Goal: Transaction & Acquisition: Obtain resource

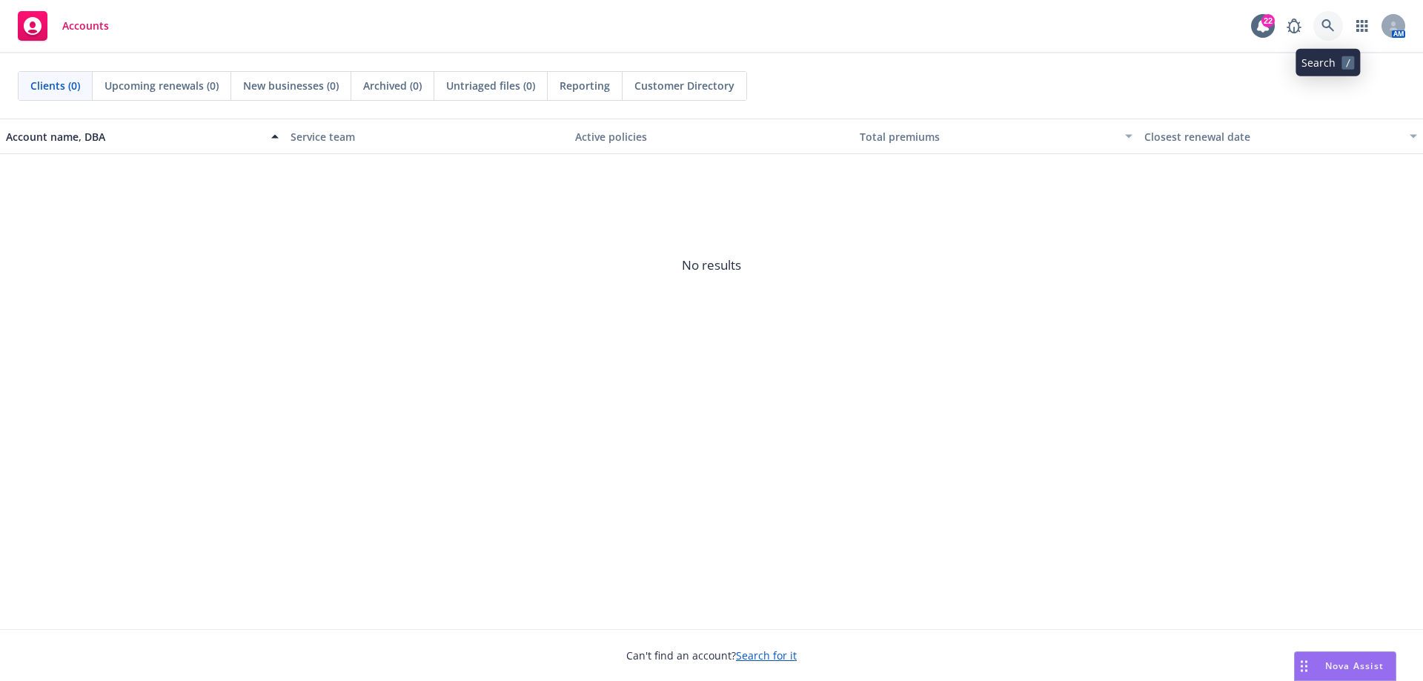
click at [1329, 19] on icon at bounding box center [1328, 25] width 13 height 13
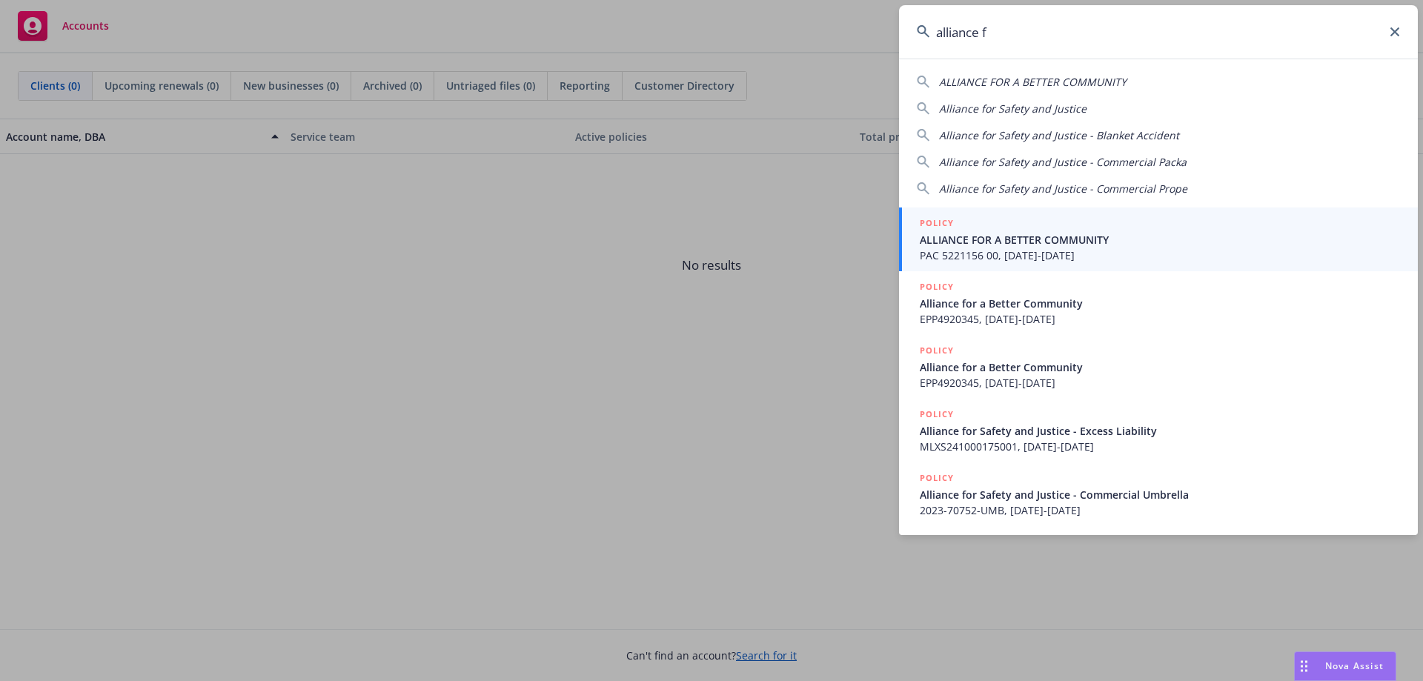
click at [1034, 113] on span "Alliance for Safety and Justice" at bounding box center [1013, 109] width 148 height 14
type input "Alliance for Safety and Justice"
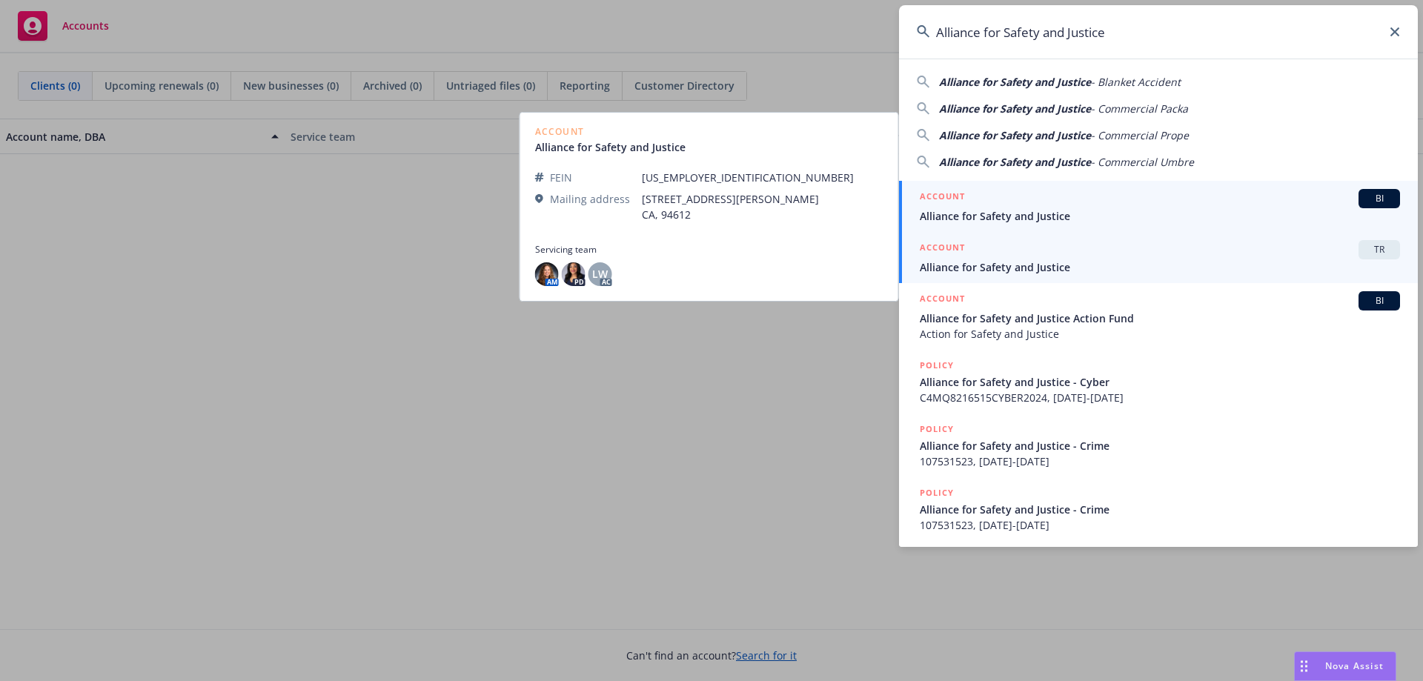
click at [986, 265] on span "Alliance for Safety and Justice" at bounding box center [1160, 267] width 480 height 16
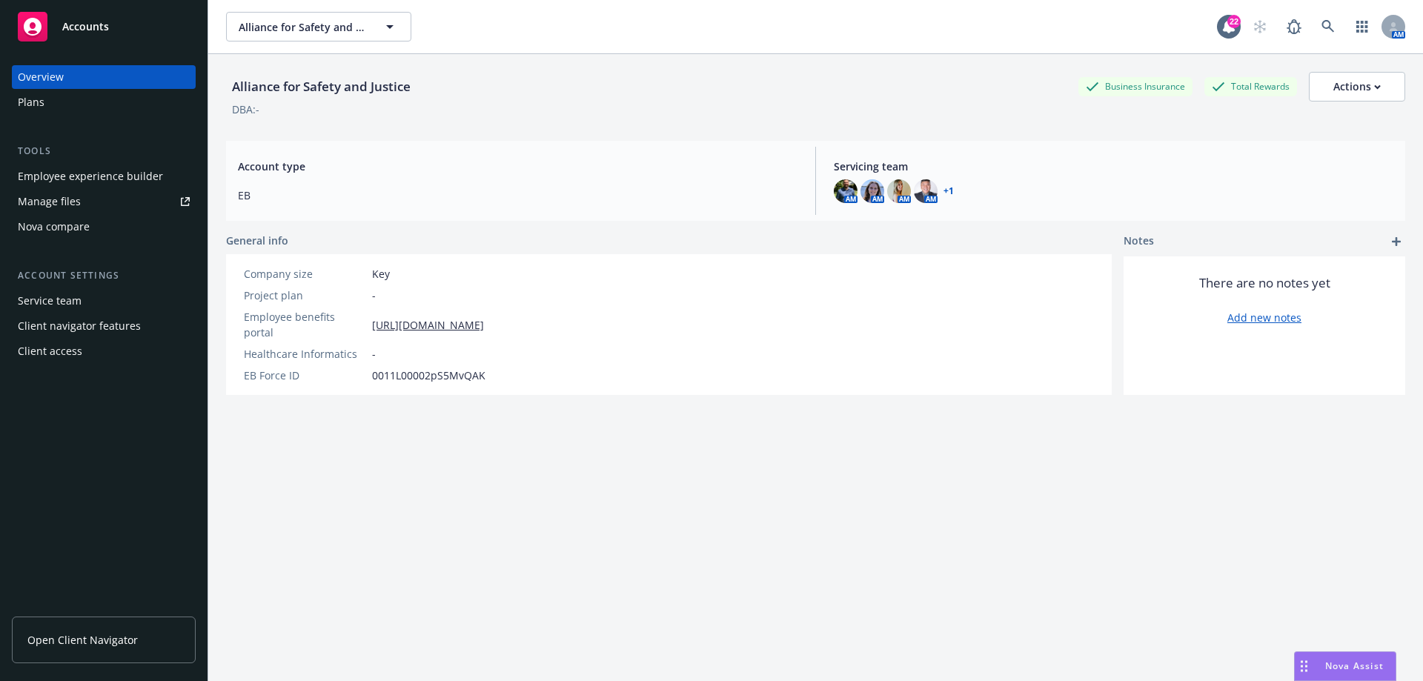
click at [102, 635] on span "Open Client Navigator" at bounding box center [82, 640] width 110 height 16
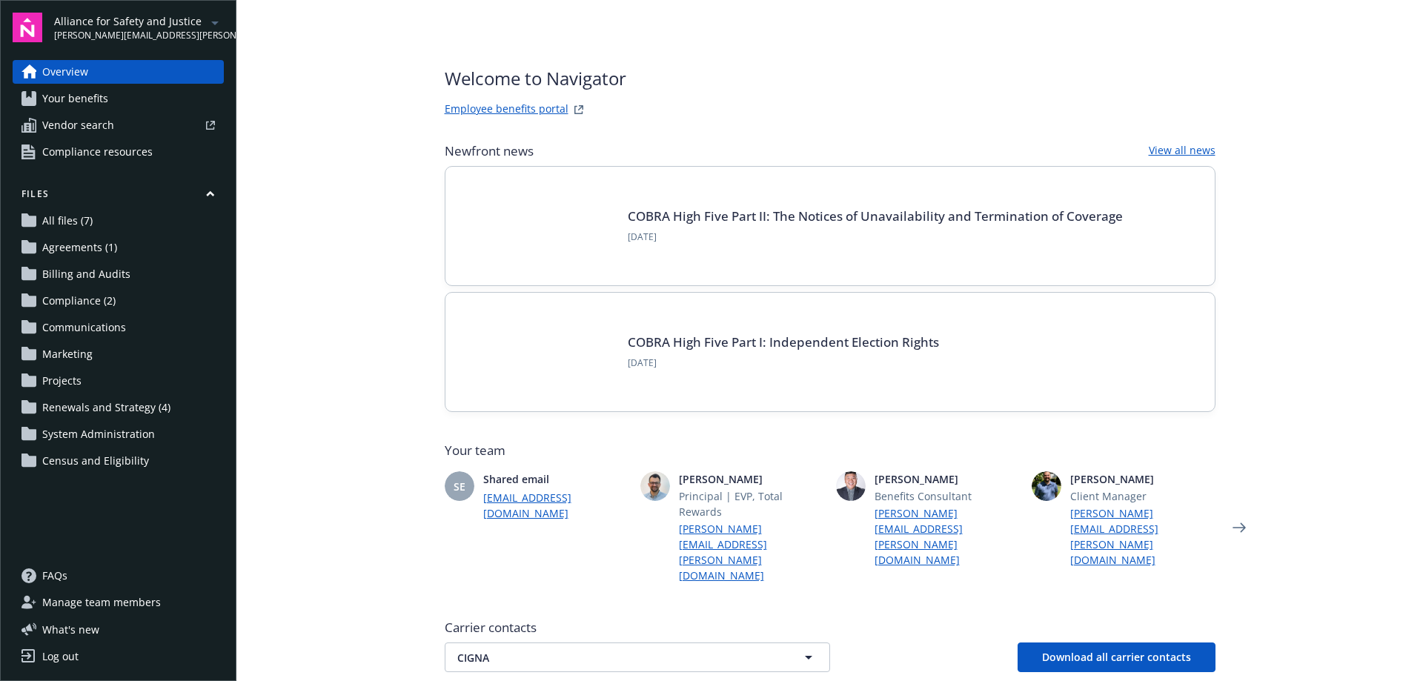
scroll to position [148, 0]
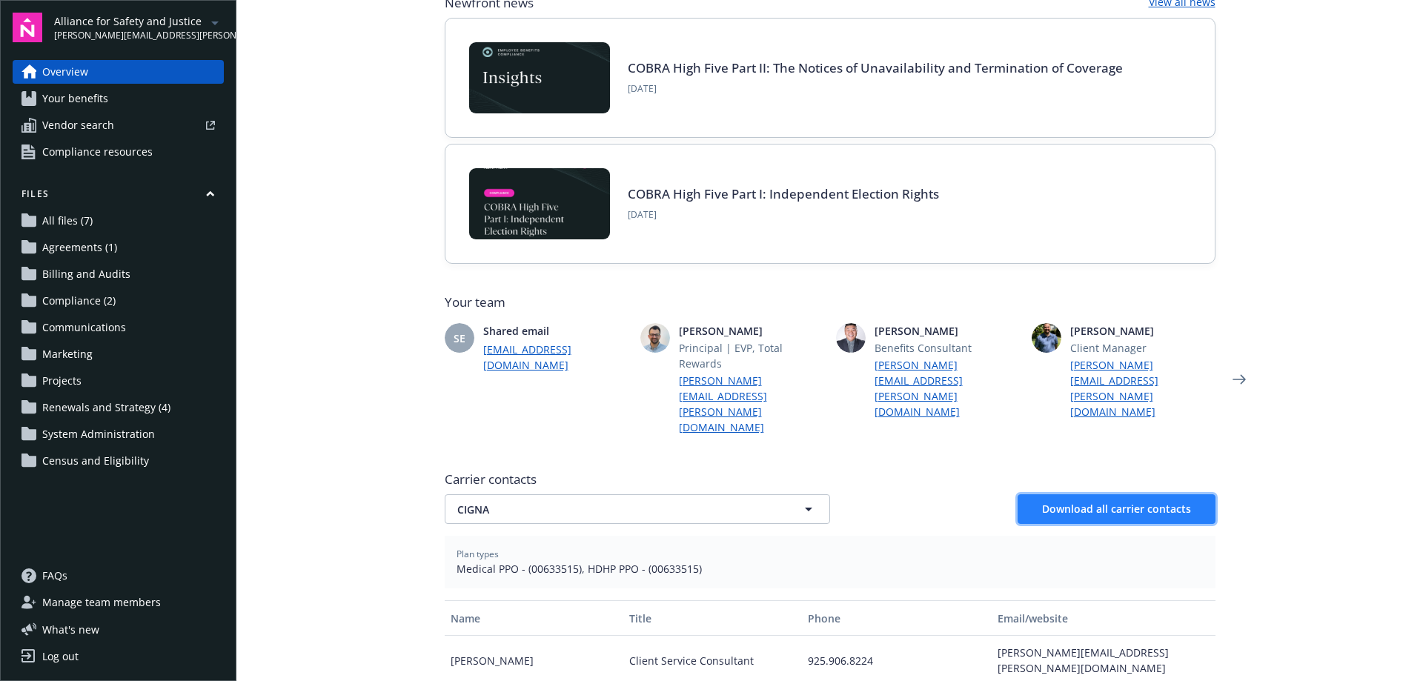
click at [1139, 502] on span "Download all carrier contacts" at bounding box center [1116, 509] width 149 height 14
